Goal: Task Accomplishment & Management: Use online tool/utility

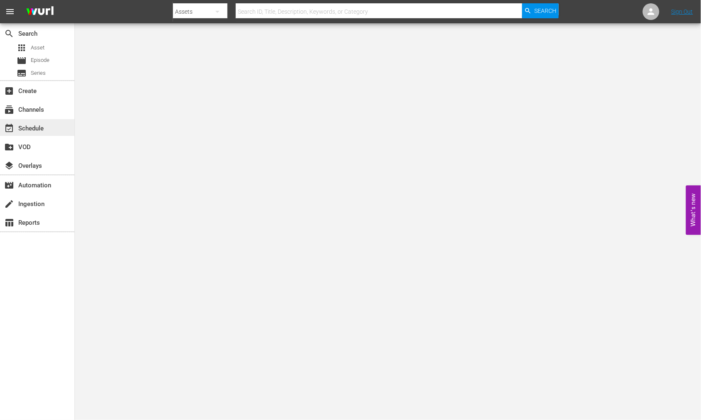
click at [48, 128] on div "event_available Schedule" at bounding box center [37, 127] width 74 height 17
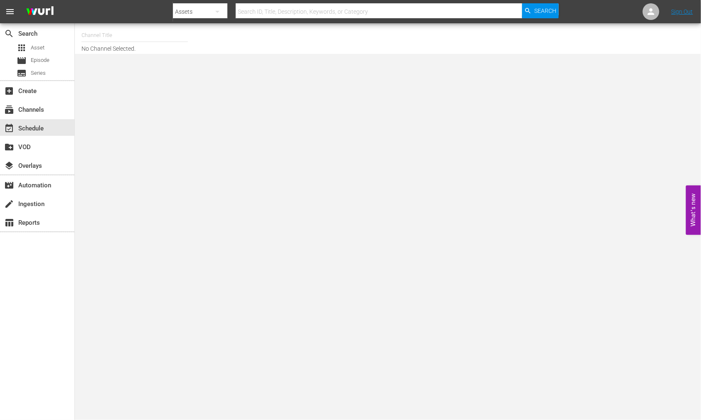
click at [102, 40] on input "text" at bounding box center [134, 35] width 106 height 20
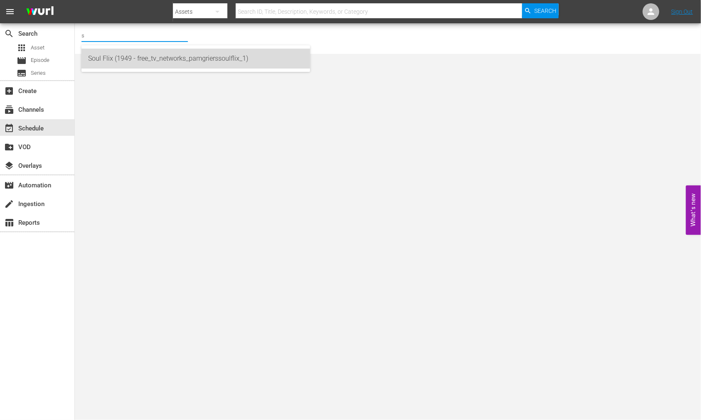
click at [105, 54] on div "Soul Flix (1949 - free_tv_networks_pamgrierssoulflix_1)" at bounding box center [195, 59] width 215 height 20
type input "Soul Flix (1949 - free_tv_networks_pamgrierssoulflix_1)"
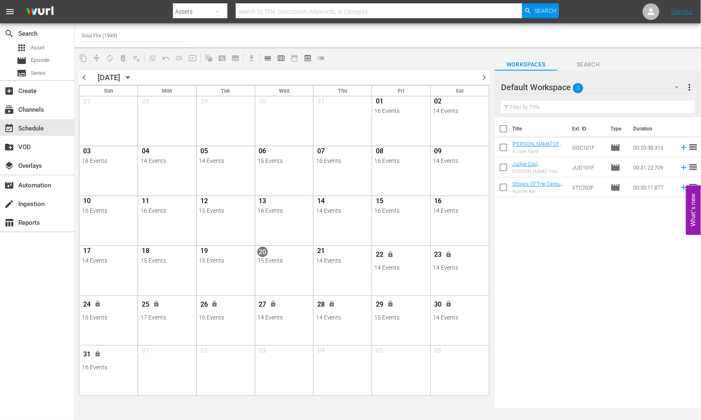
click at [483, 76] on span "chevron_right" at bounding box center [484, 77] width 10 height 10
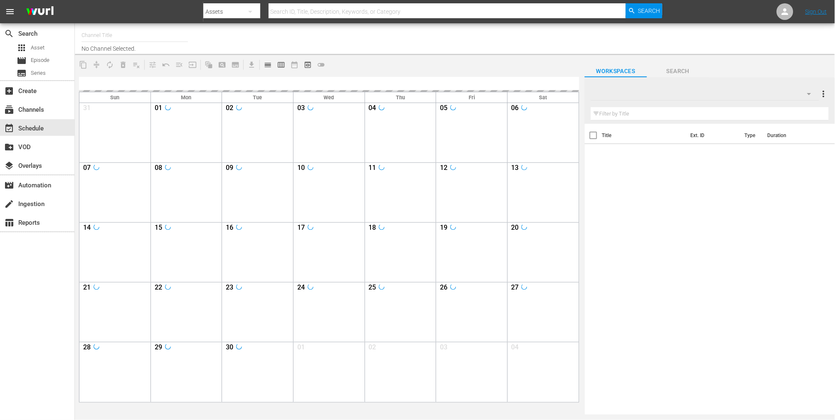
type input "Soul Flix (1949)"
